Goal: Task Accomplishment & Management: Use online tool/utility

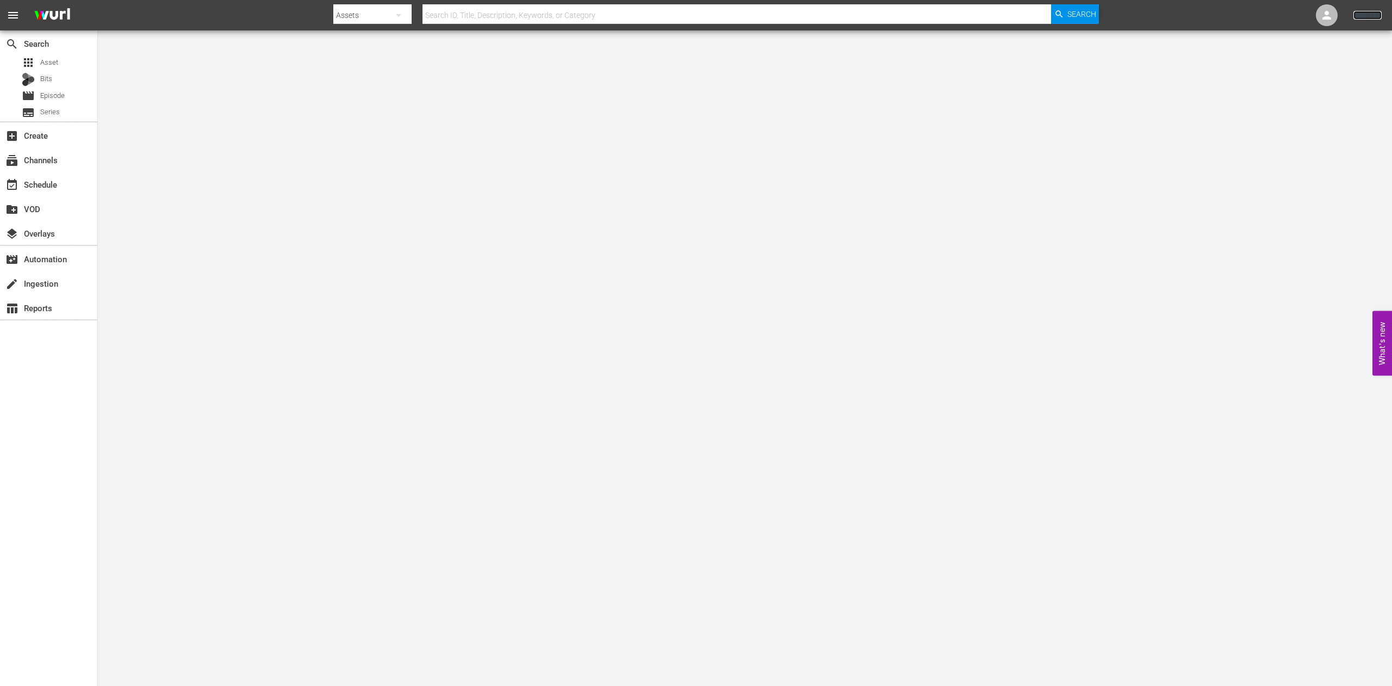
click at [1370, 15] on link "Sign Out" at bounding box center [1368, 15] width 28 height 9
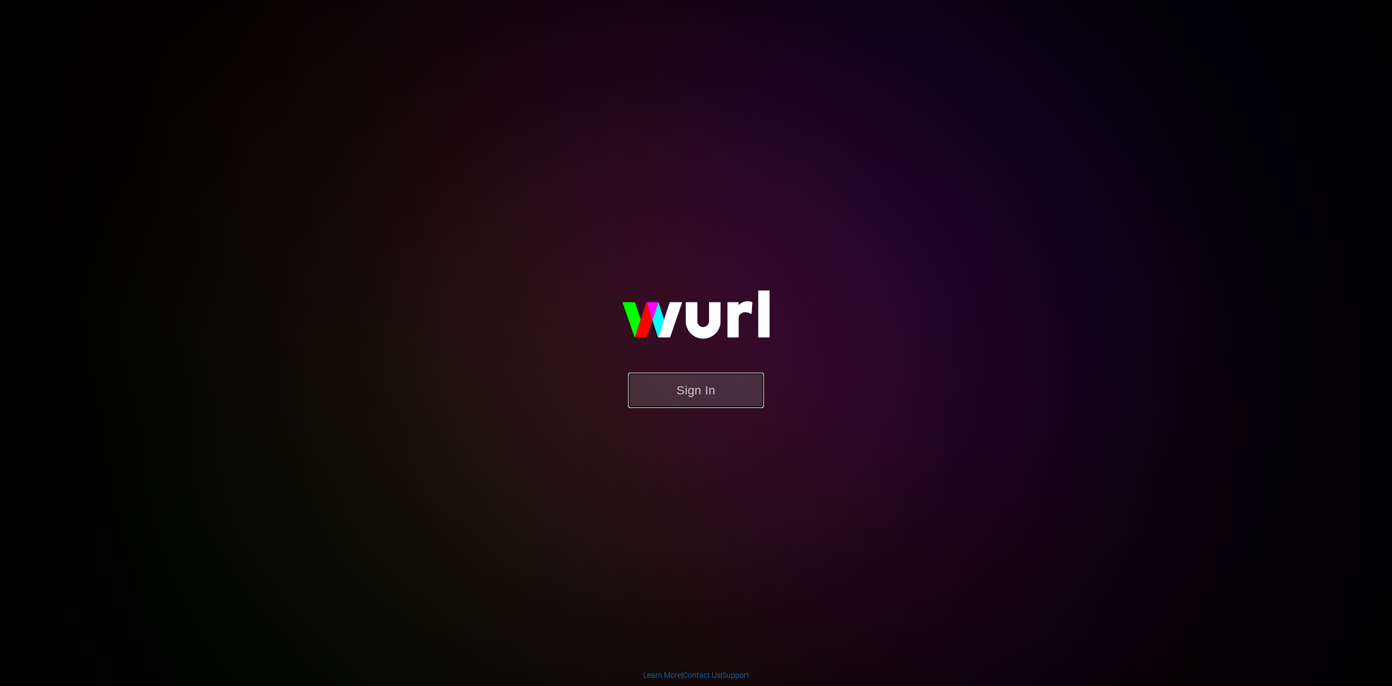
click at [666, 390] on button "Sign In" at bounding box center [696, 390] width 136 height 35
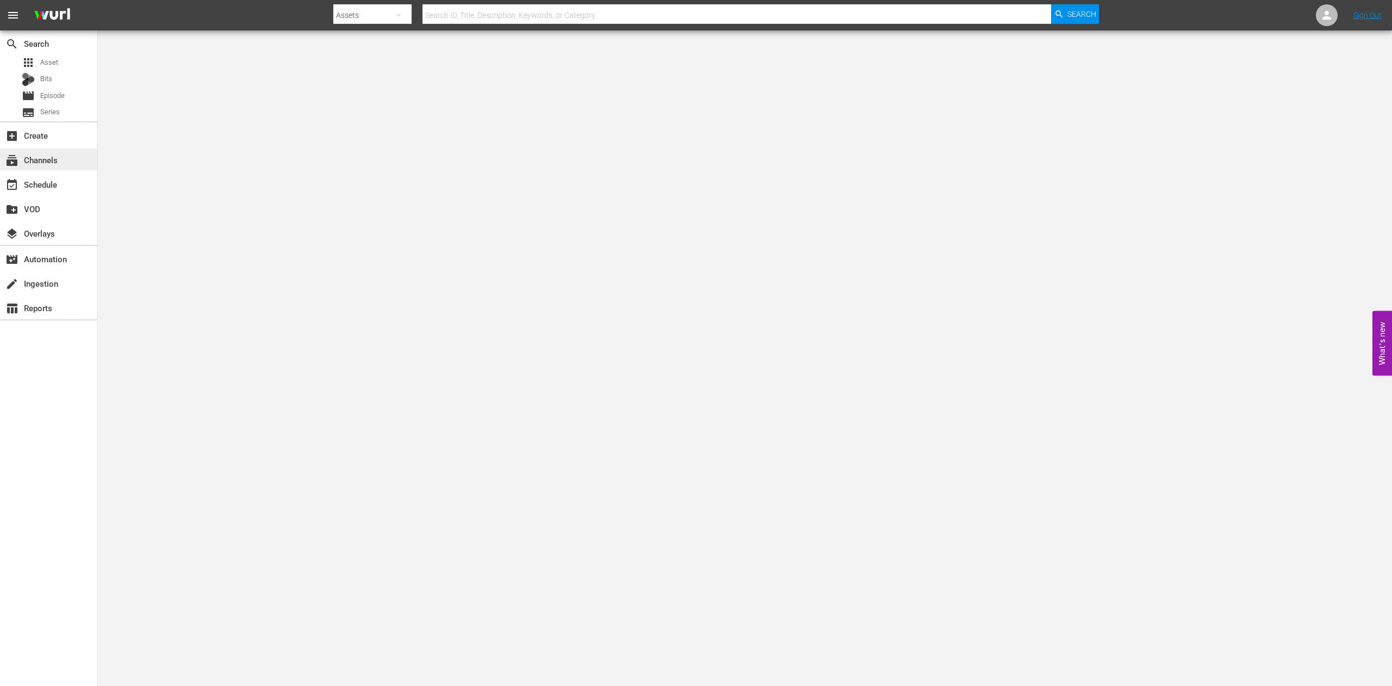
click at [64, 160] on div "subscriptions Channels" at bounding box center [48, 159] width 97 height 22
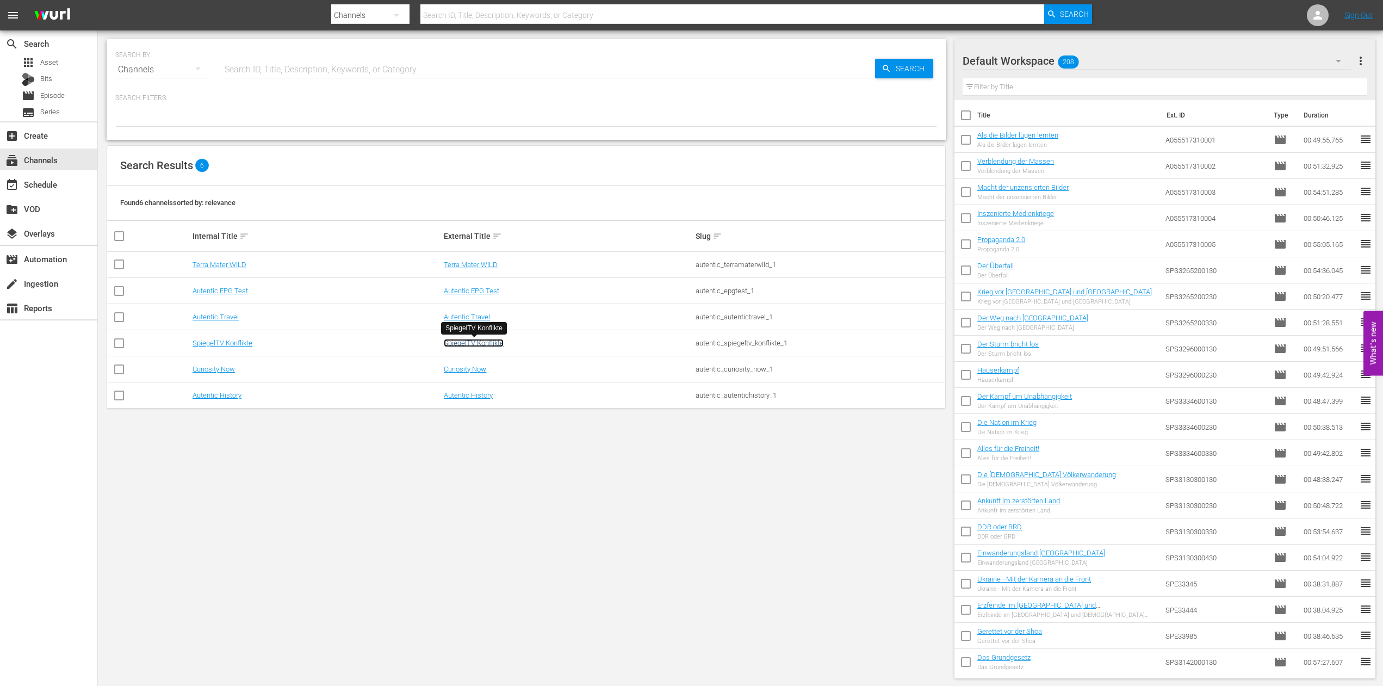
click at [454, 342] on link "SpiegelTV Konflikte" at bounding box center [474, 343] width 60 height 8
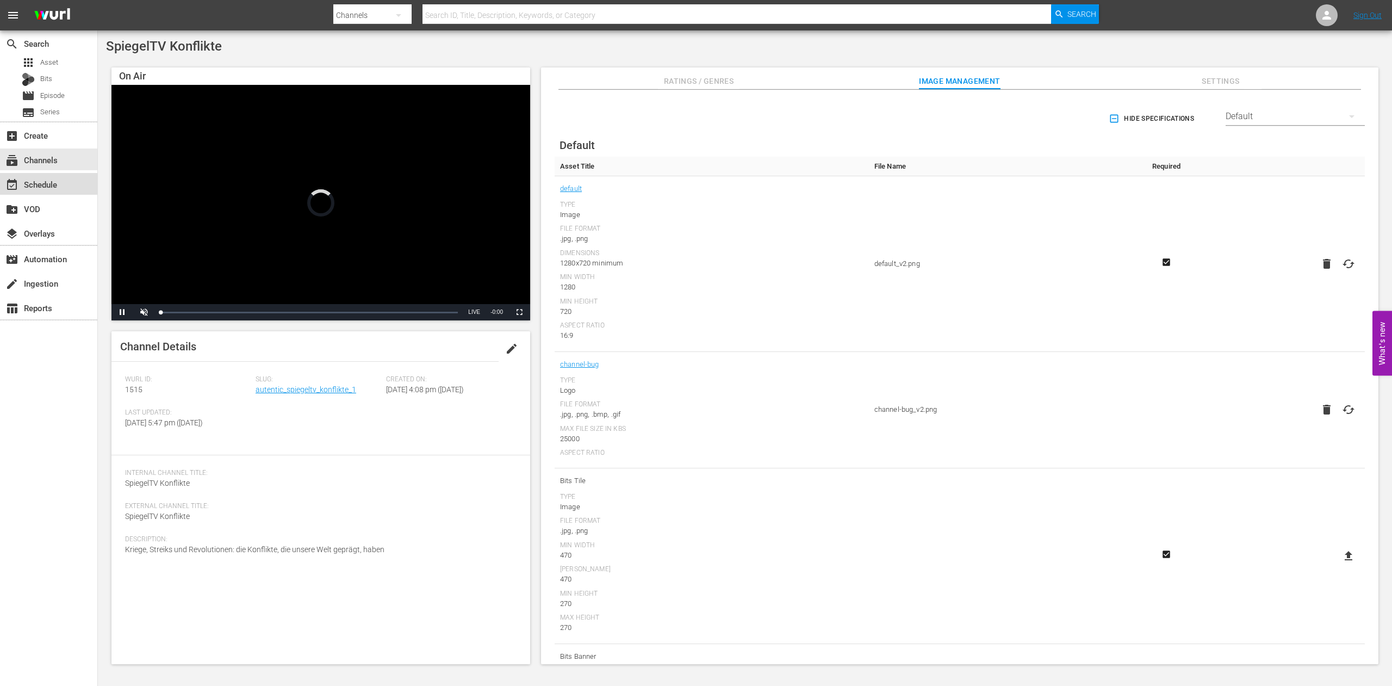
click at [47, 185] on div "event_available Schedule" at bounding box center [30, 183] width 61 height 10
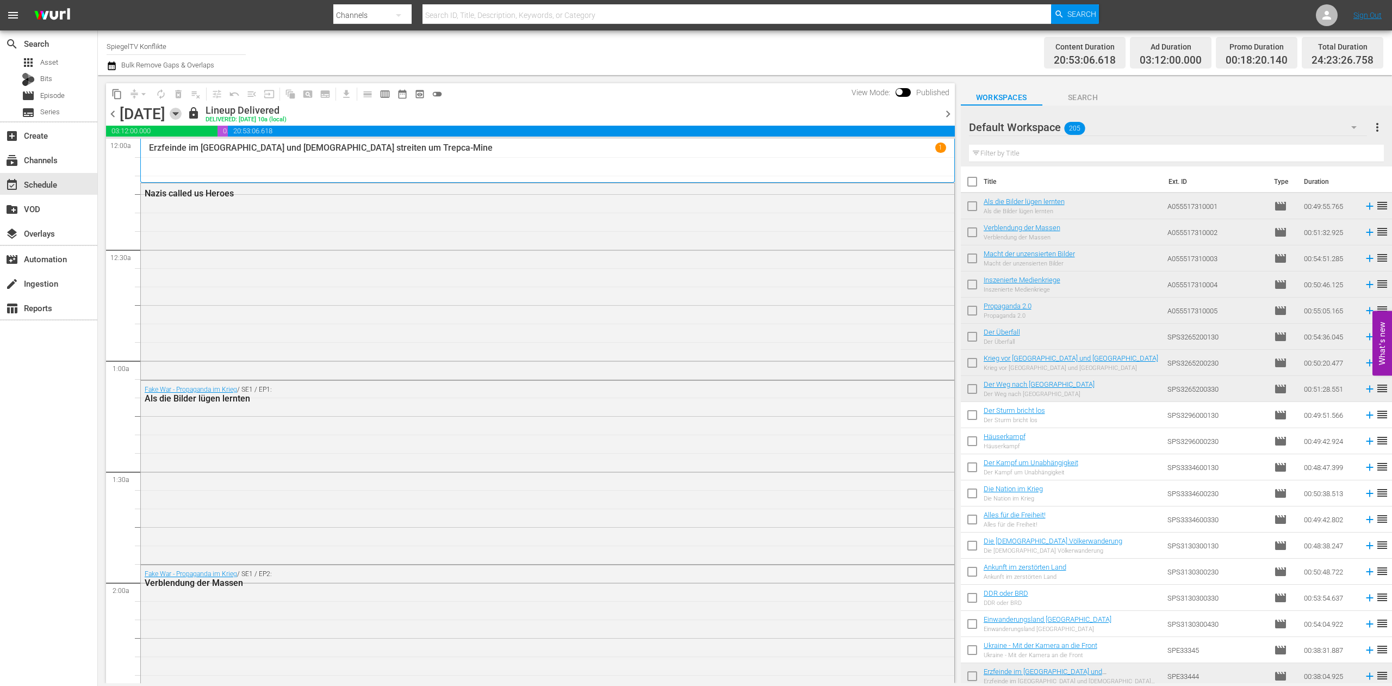
click at [182, 114] on icon "button" at bounding box center [176, 114] width 12 height 12
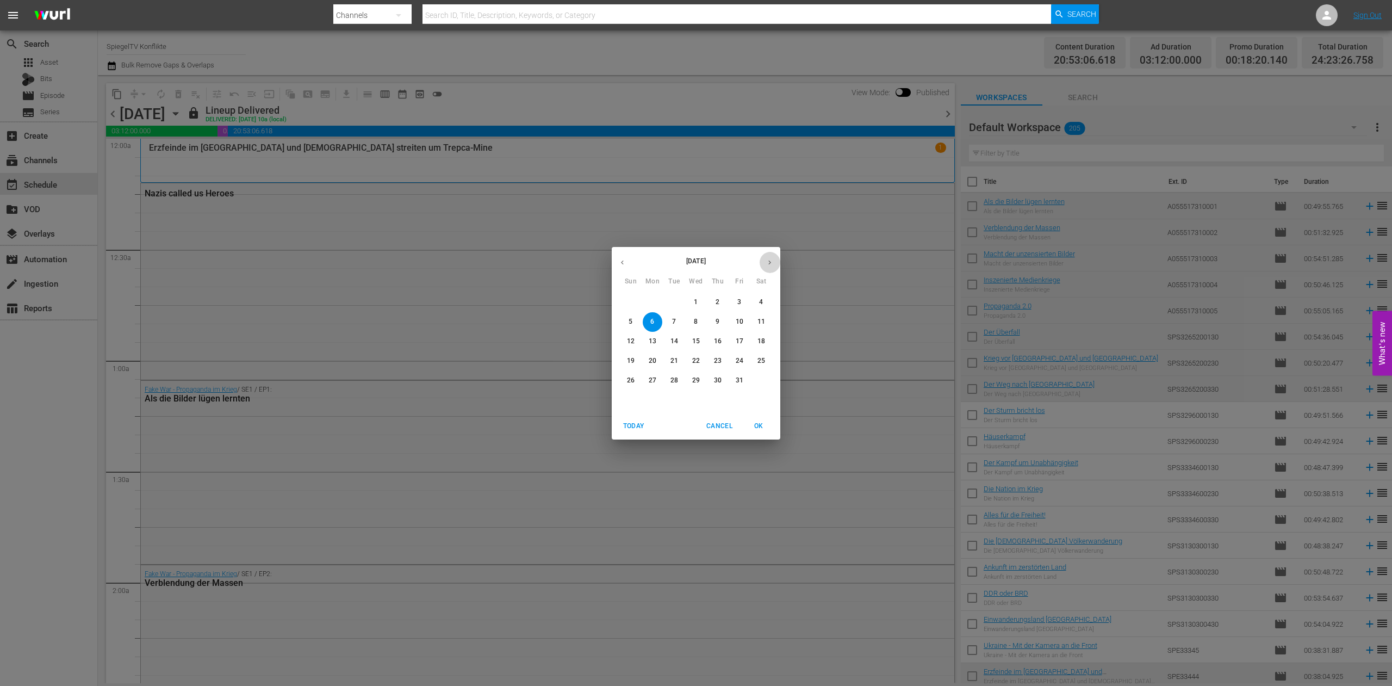
click at [768, 261] on icon "button" at bounding box center [770, 262] width 8 height 8
drag, startPoint x: 630, startPoint y: 402, endPoint x: 624, endPoint y: 399, distance: 7.3
click at [630, 402] on p "30" at bounding box center [631, 399] width 8 height 9
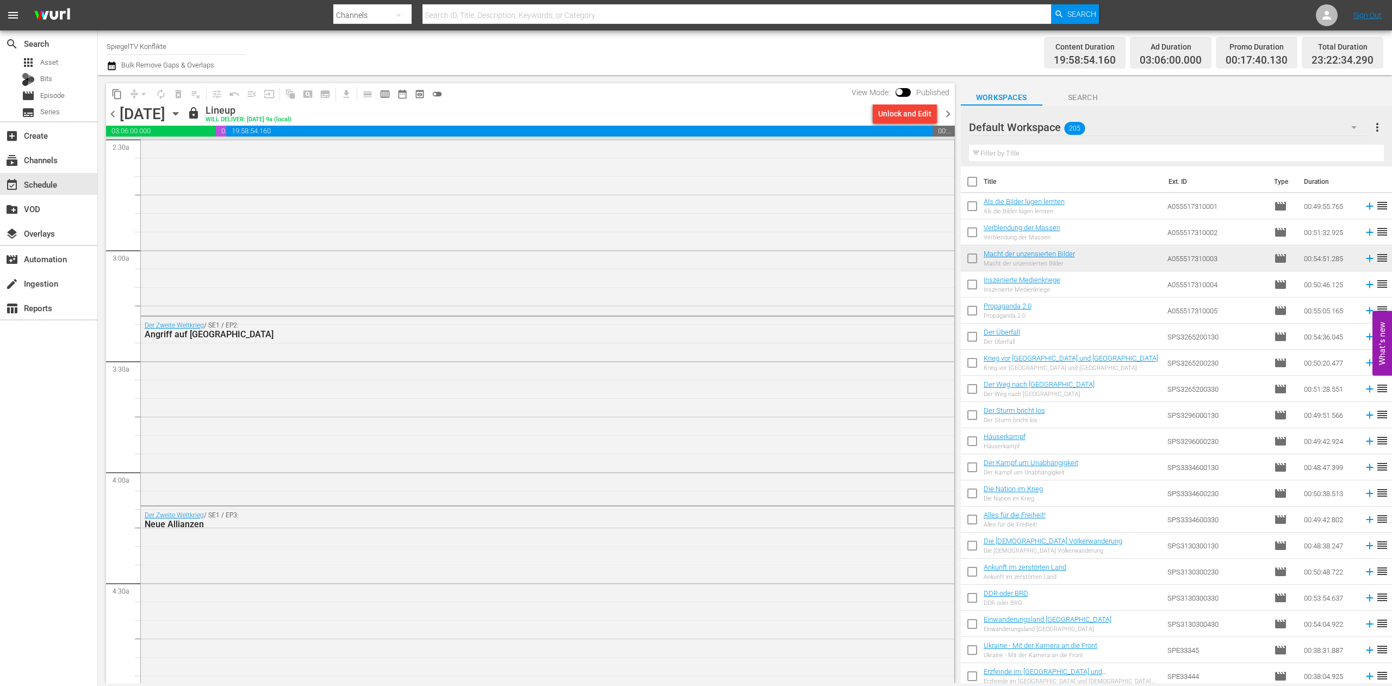
scroll to position [555, 0]
click at [182, 111] on icon "button" at bounding box center [176, 114] width 12 height 12
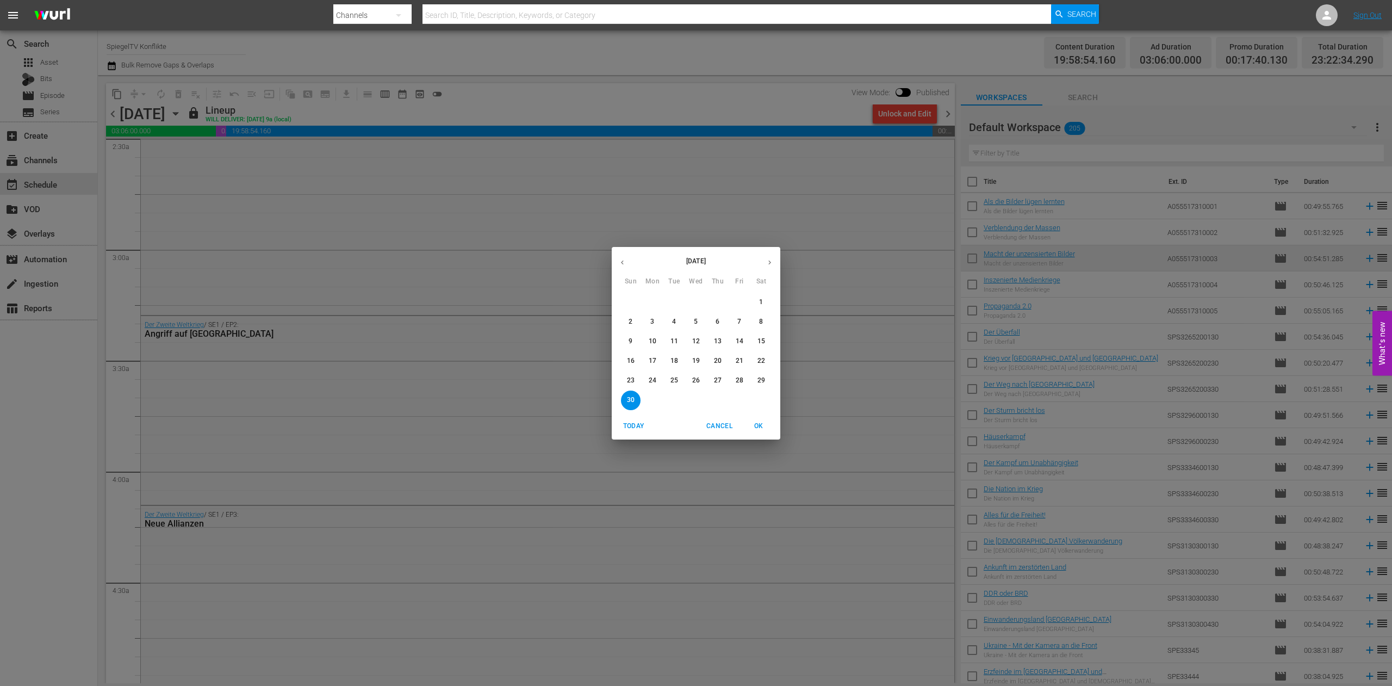
click at [816, 312] on div "[DATE] Sun Mon Tue Wed Thu Fri Sat 26 27 28 29 30 31 1 2 3 4 5 6 7 8 9 10 11 12…" at bounding box center [696, 343] width 1392 height 686
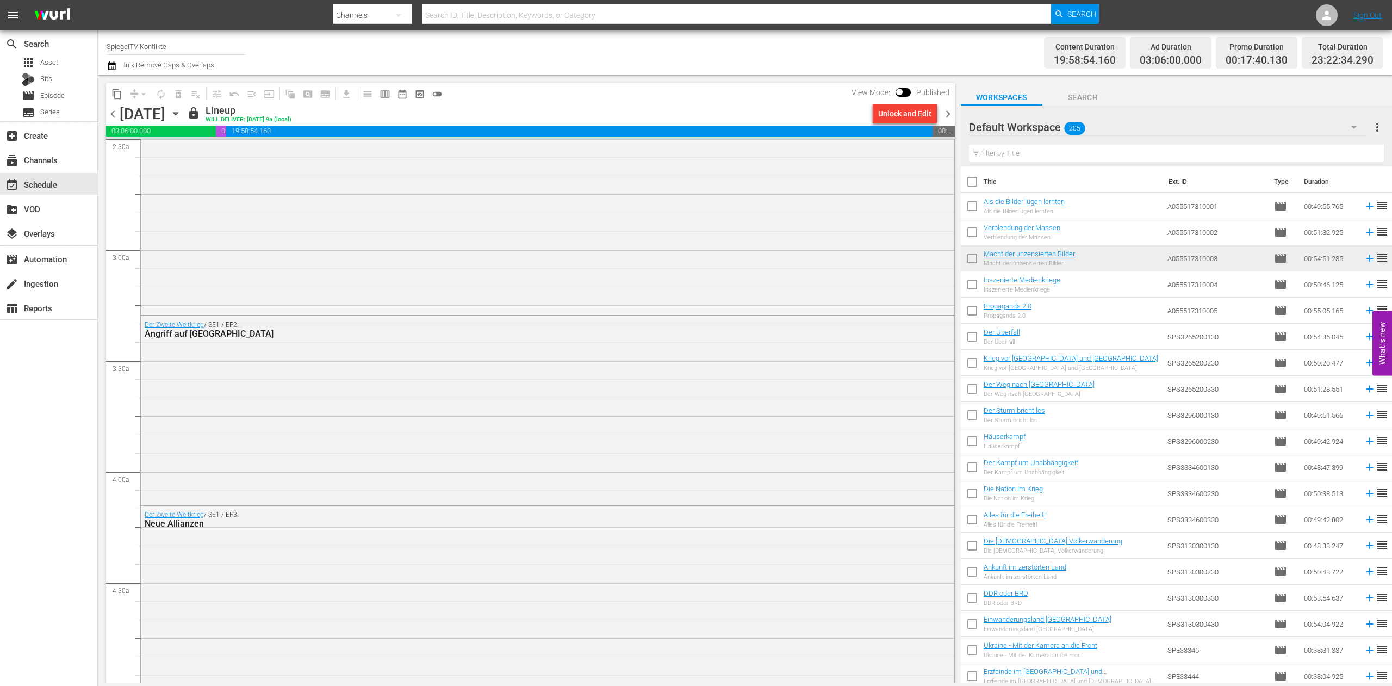
click at [944, 115] on span "chevron_right" at bounding box center [948, 114] width 14 height 14
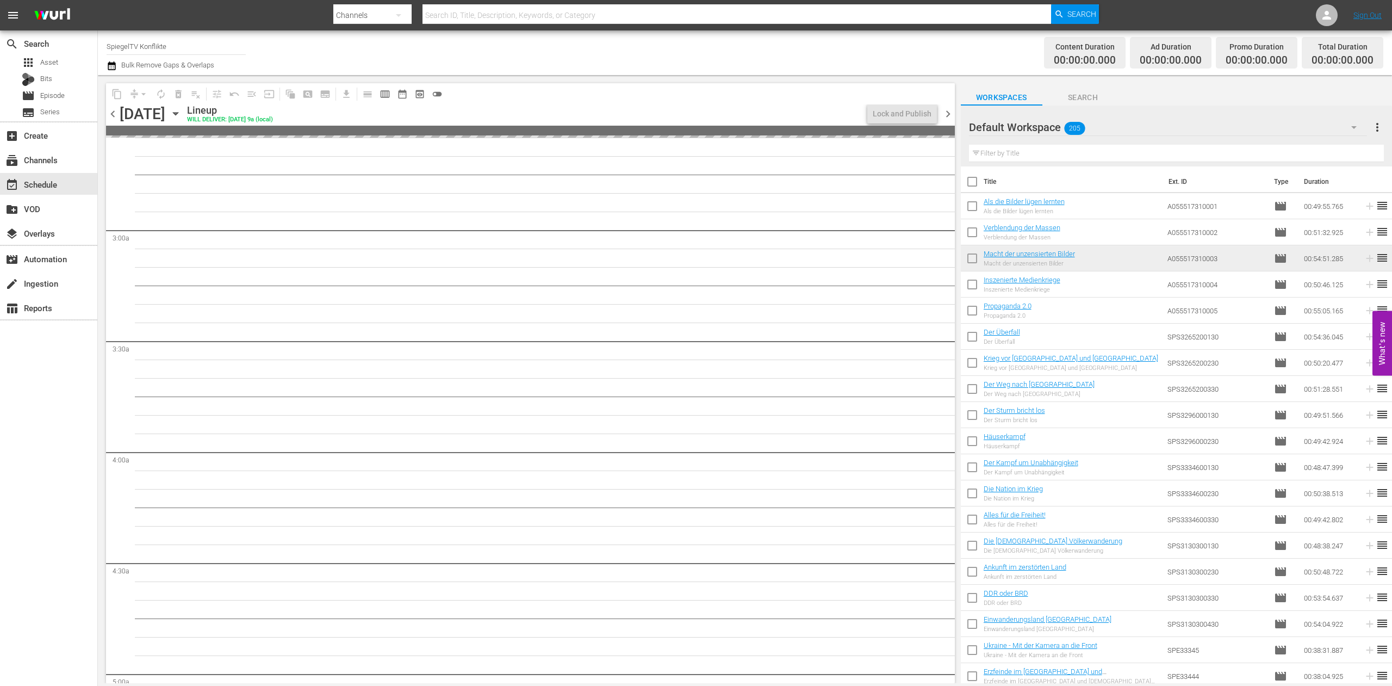
scroll to position [555, 0]
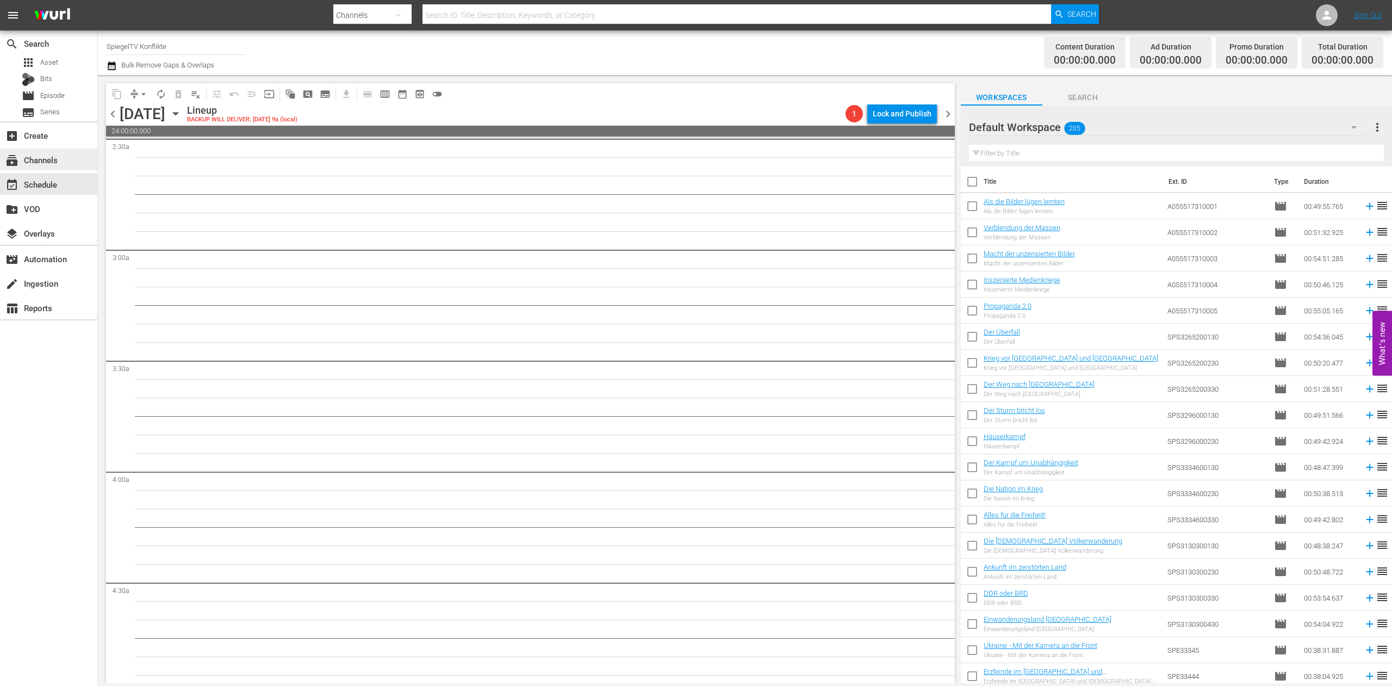
click at [34, 161] on div "subscriptions Channels" at bounding box center [30, 158] width 61 height 10
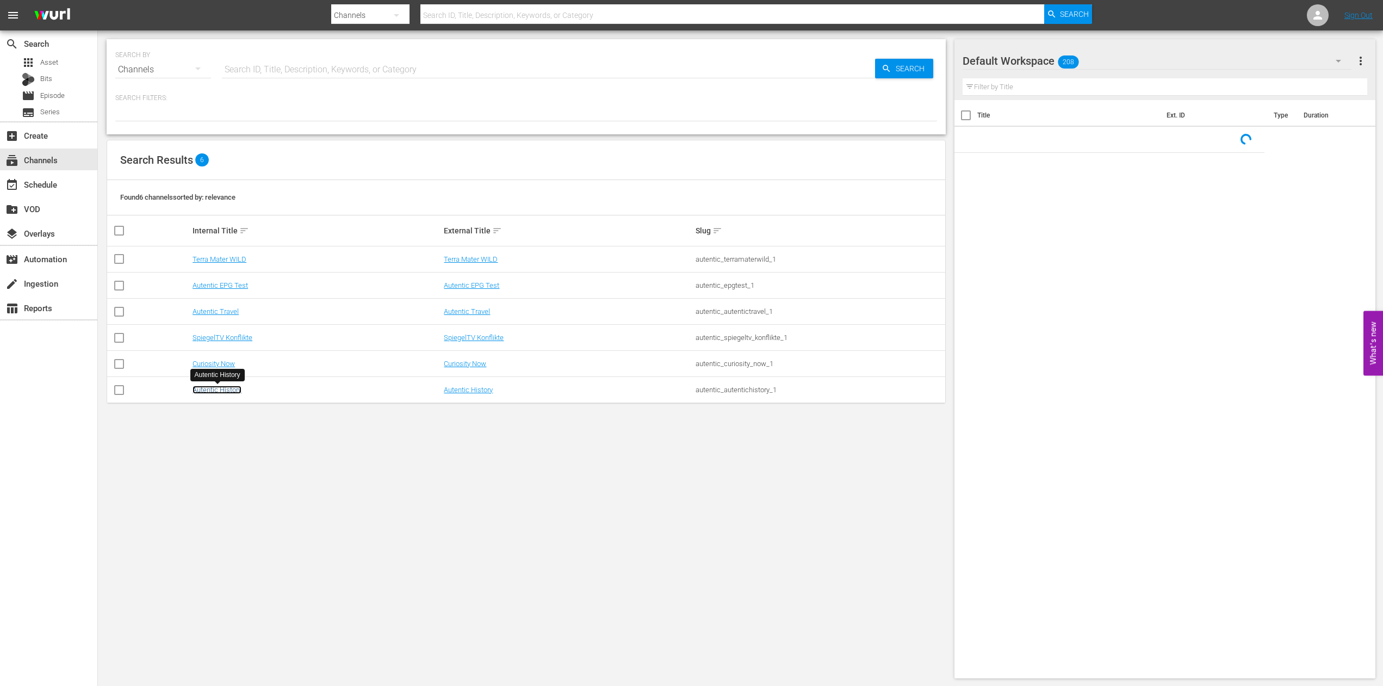
click at [220, 391] on link "Autentic History" at bounding box center [217, 390] width 49 height 8
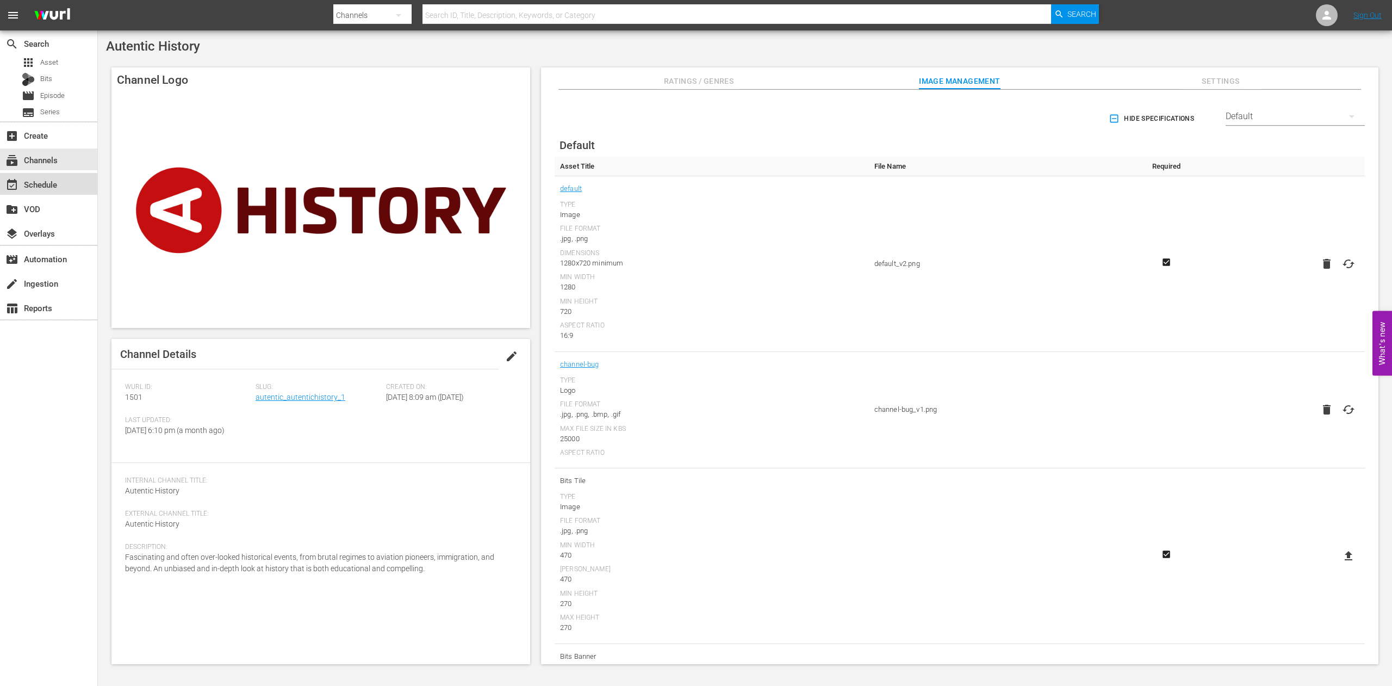
click at [34, 186] on div "event_available Schedule" at bounding box center [30, 183] width 61 height 10
